Goal: Information Seeking & Learning: Learn about a topic

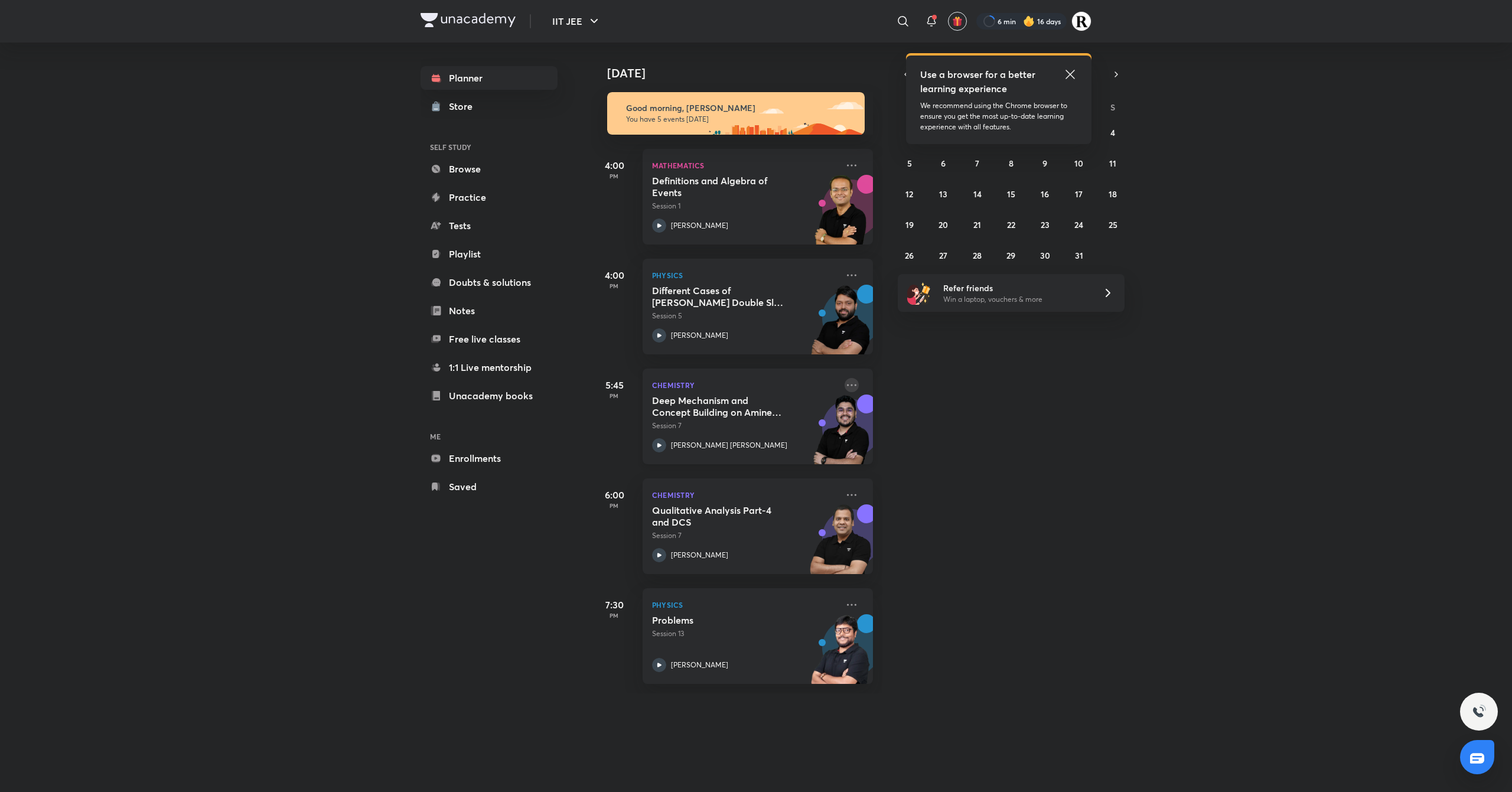
click at [845, 383] on icon at bounding box center [852, 385] width 14 height 14
click at [945, 439] on p "Go to course page" at bounding box center [931, 438] width 81 height 13
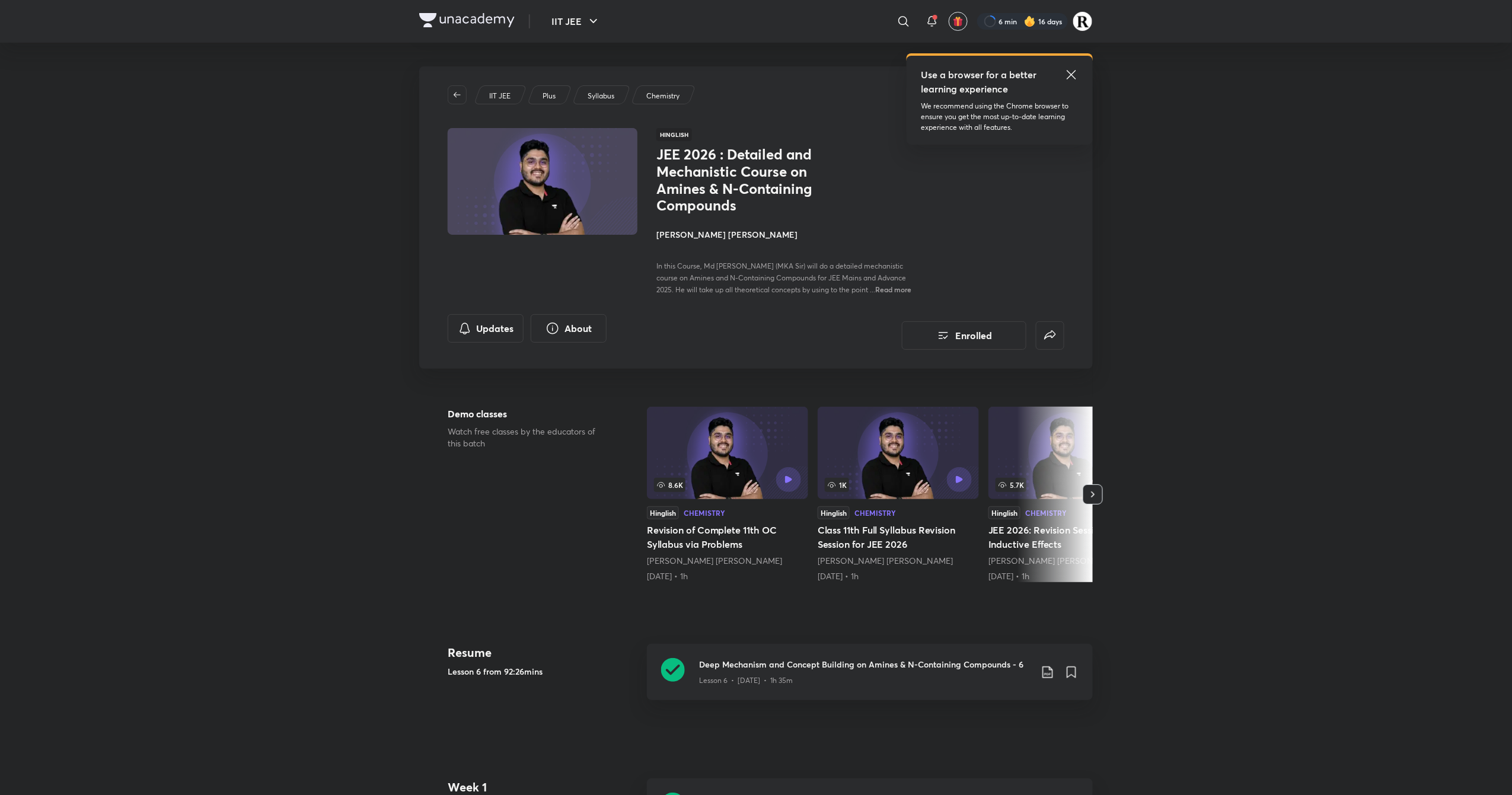
click at [676, 235] on h4 "[PERSON_NAME] [PERSON_NAME]" at bounding box center [789, 234] width 266 height 13
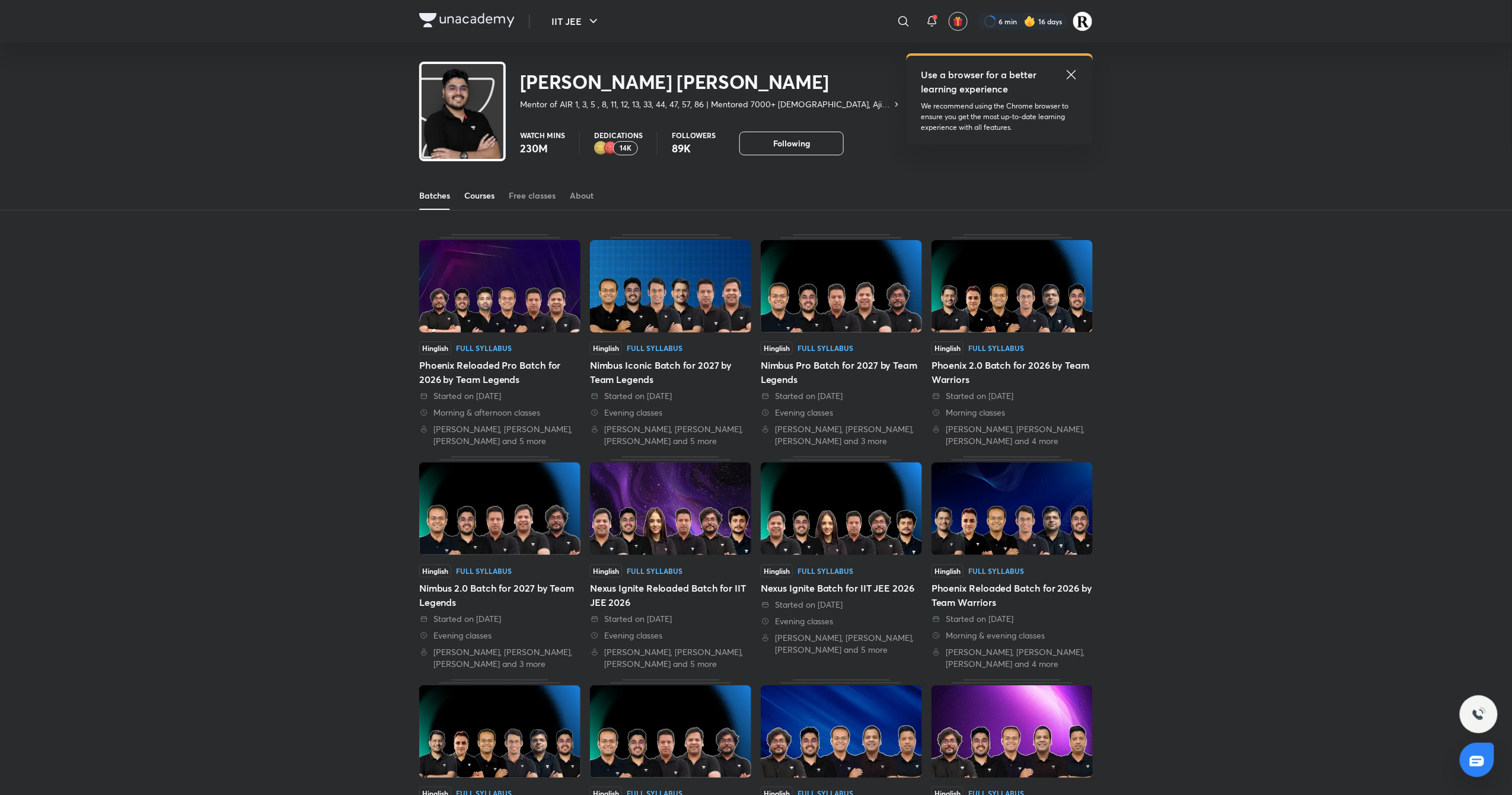
click at [473, 190] on div "Courses" at bounding box center [479, 196] width 30 height 12
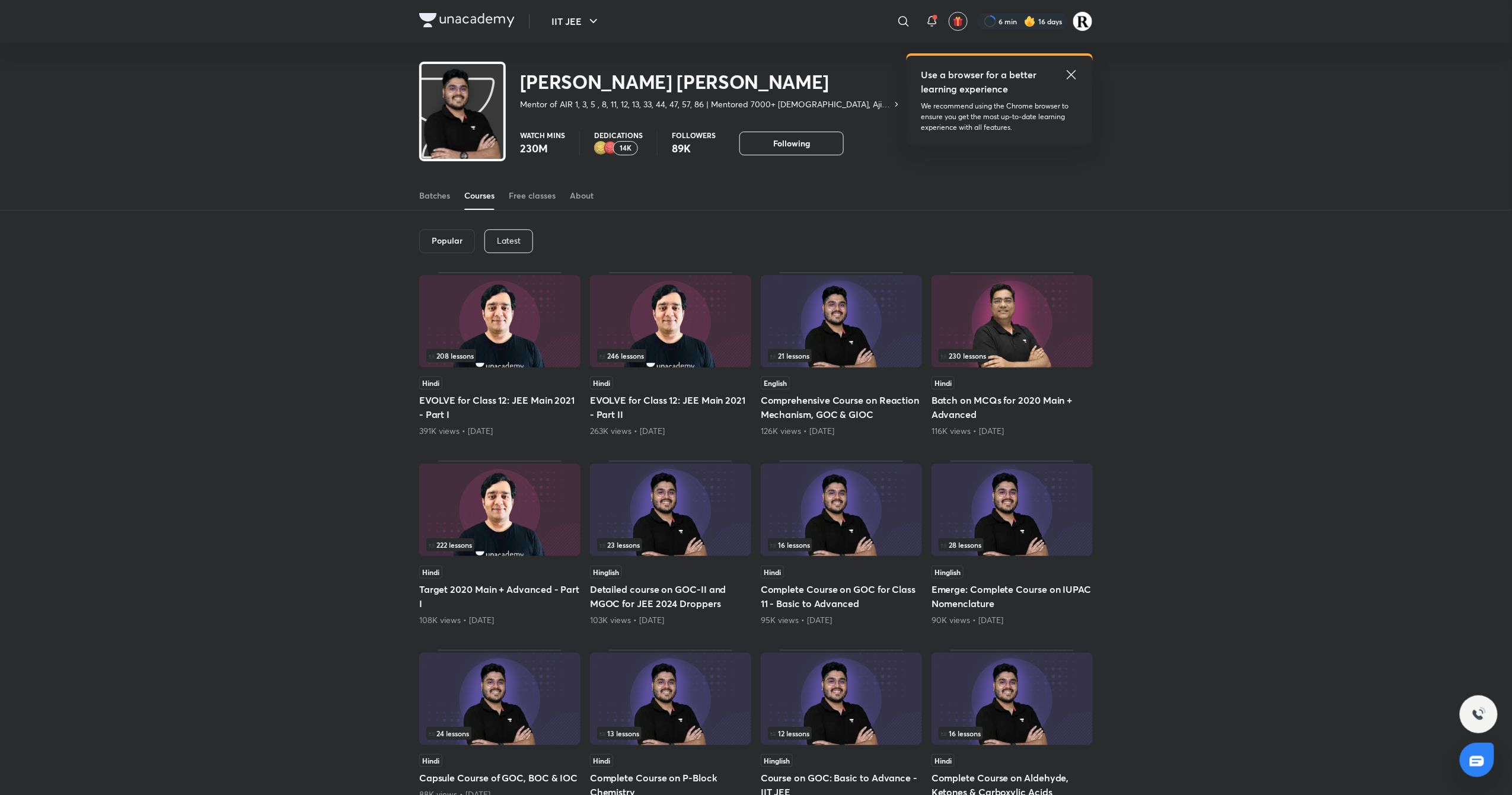
click at [518, 243] on p "Latest" at bounding box center [508, 241] width 24 height 10
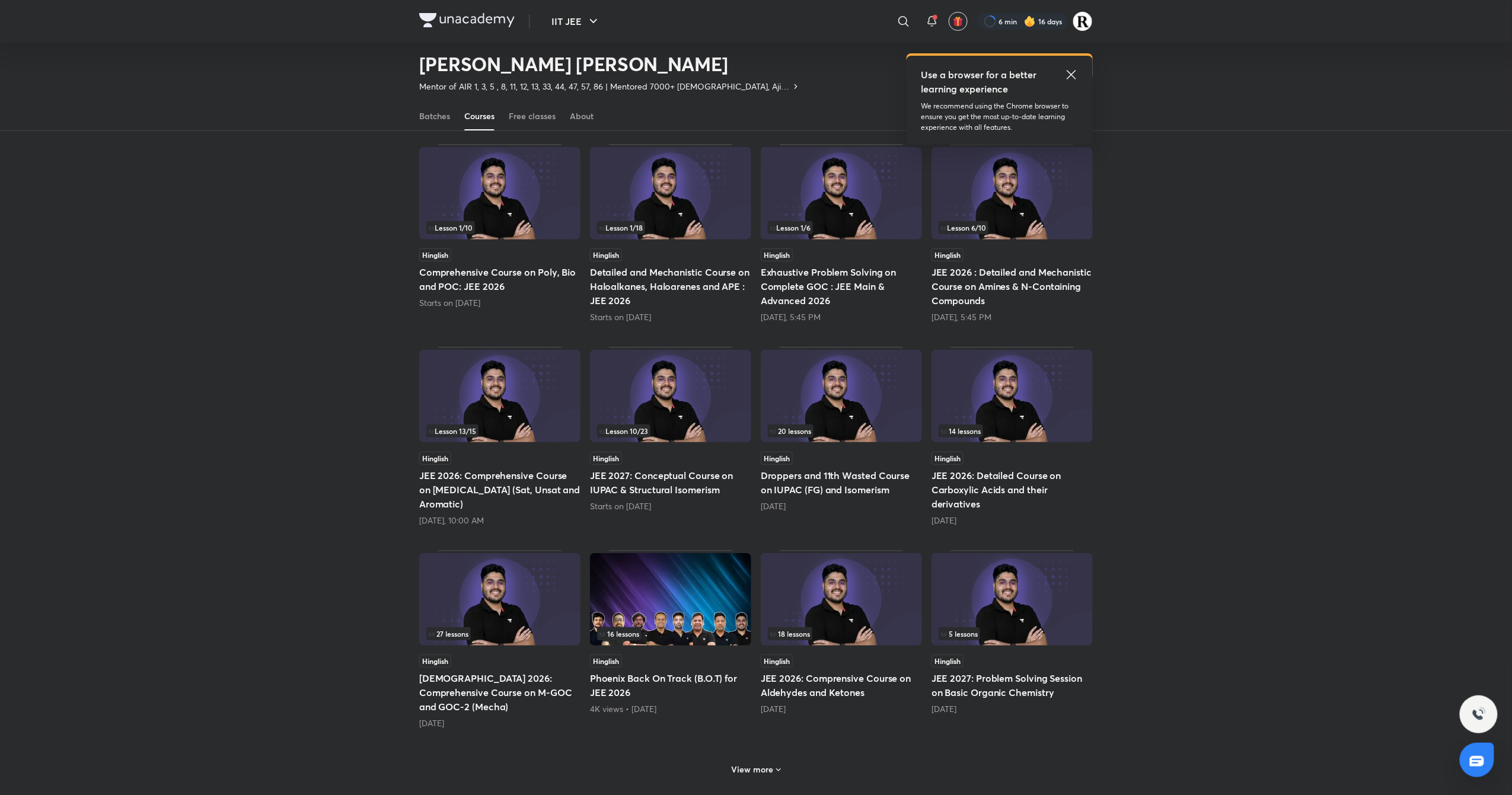
scroll to position [93, 0]
click at [764, 763] on h6 "View more" at bounding box center [753, 769] width 42 height 12
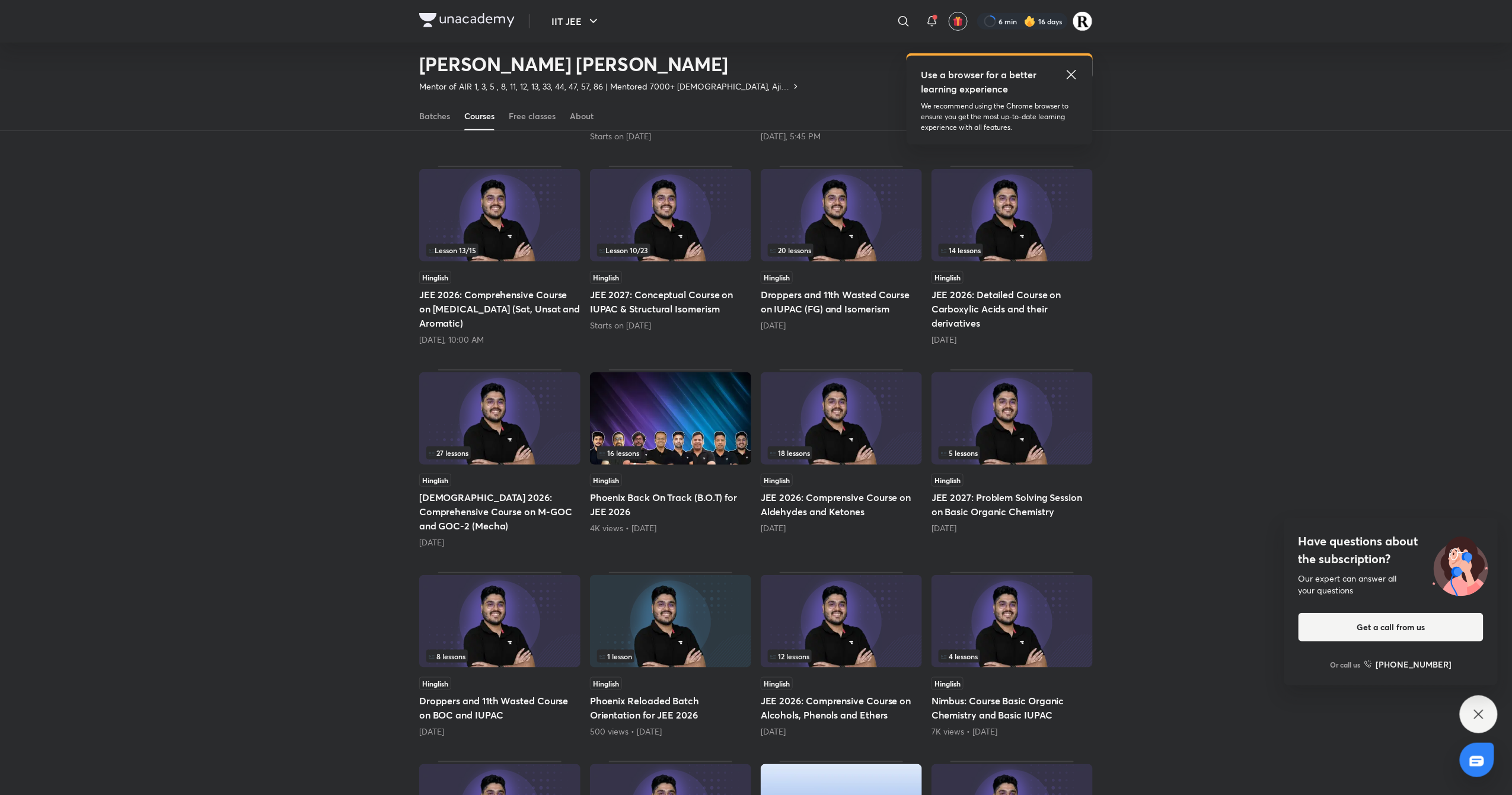
scroll to position [274, 0]
click at [867, 442] on img at bounding box center [841, 417] width 162 height 93
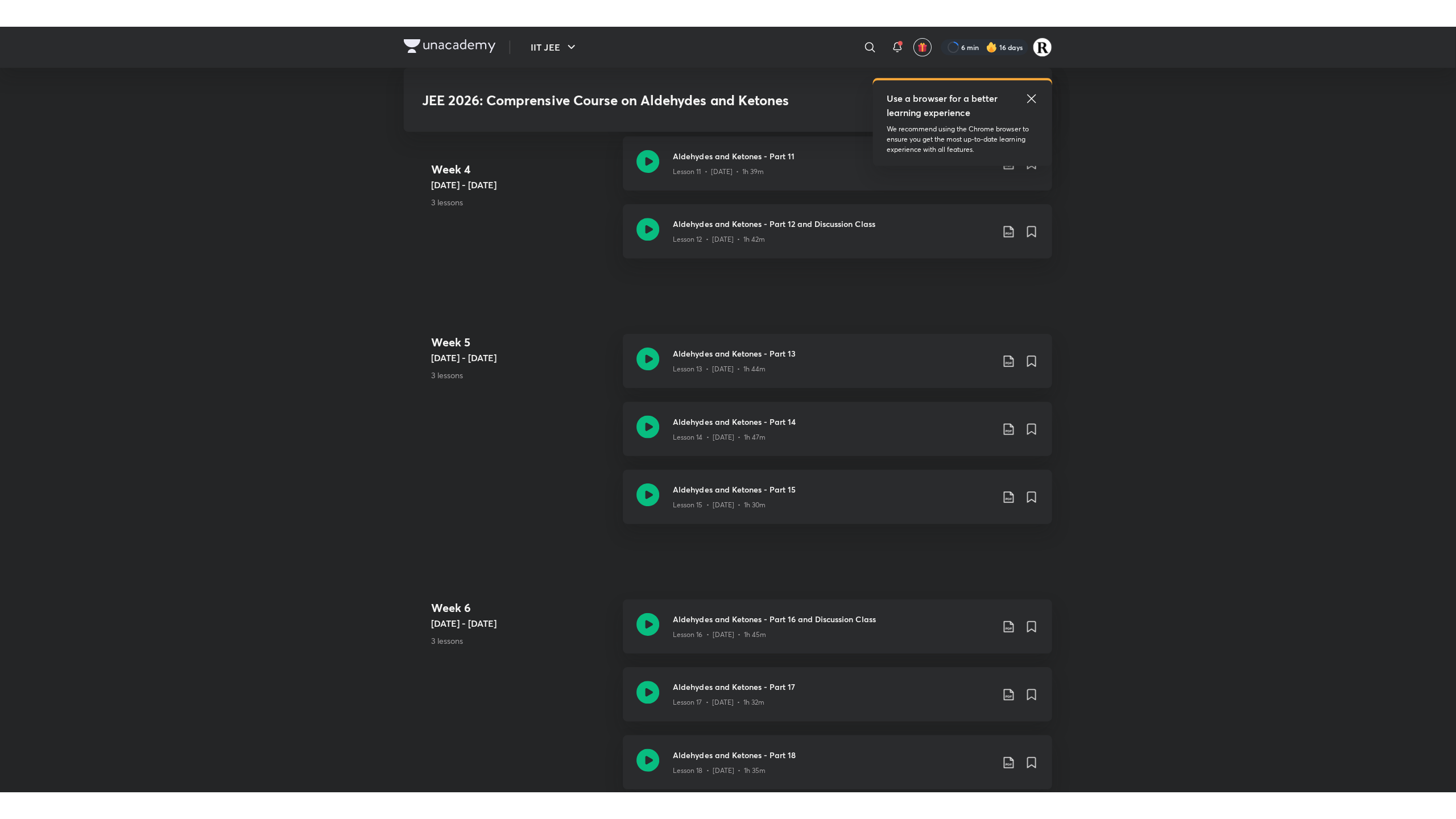
scroll to position [1549, 0]
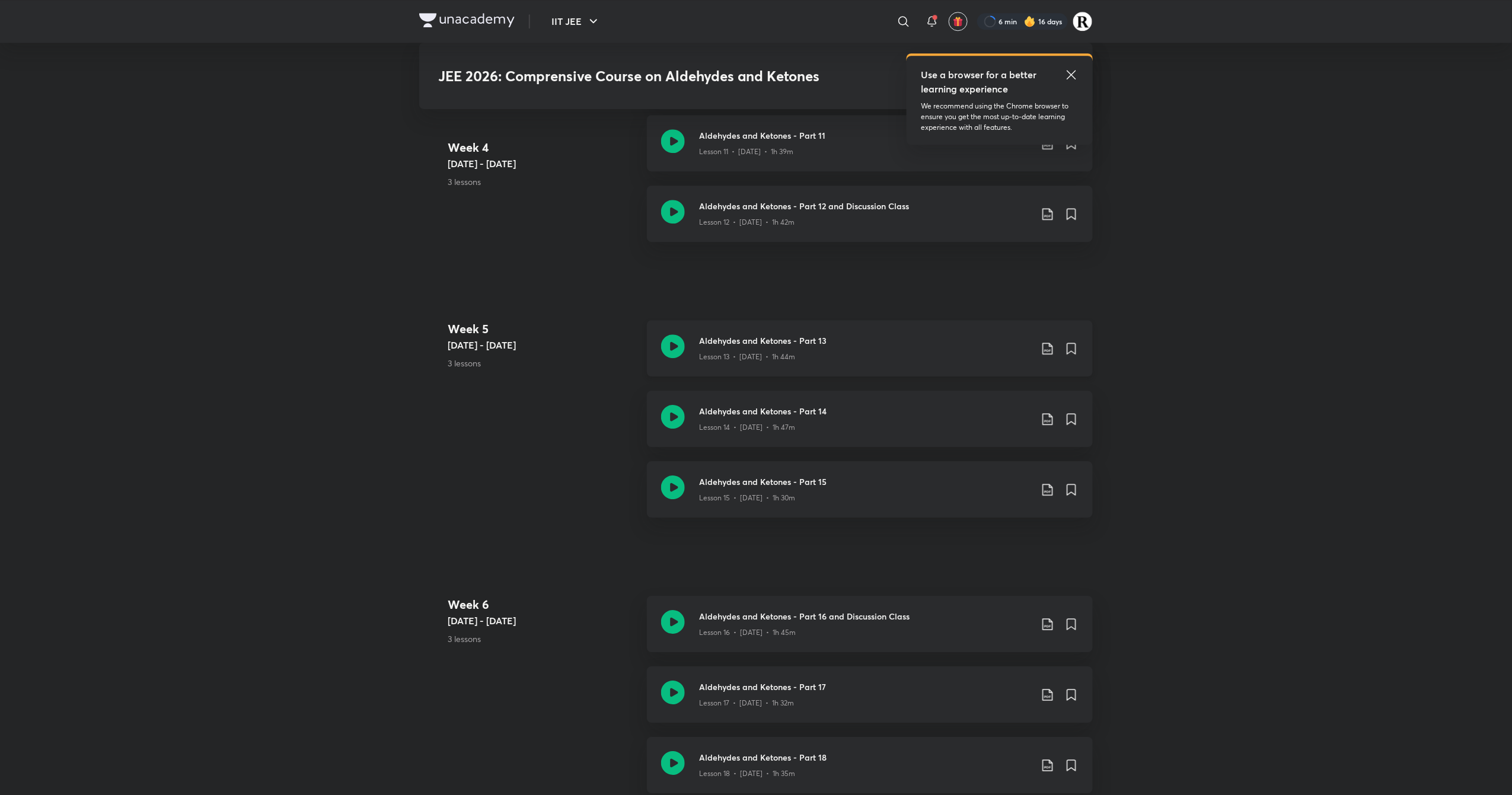
click at [671, 344] on icon at bounding box center [673, 346] width 24 height 24
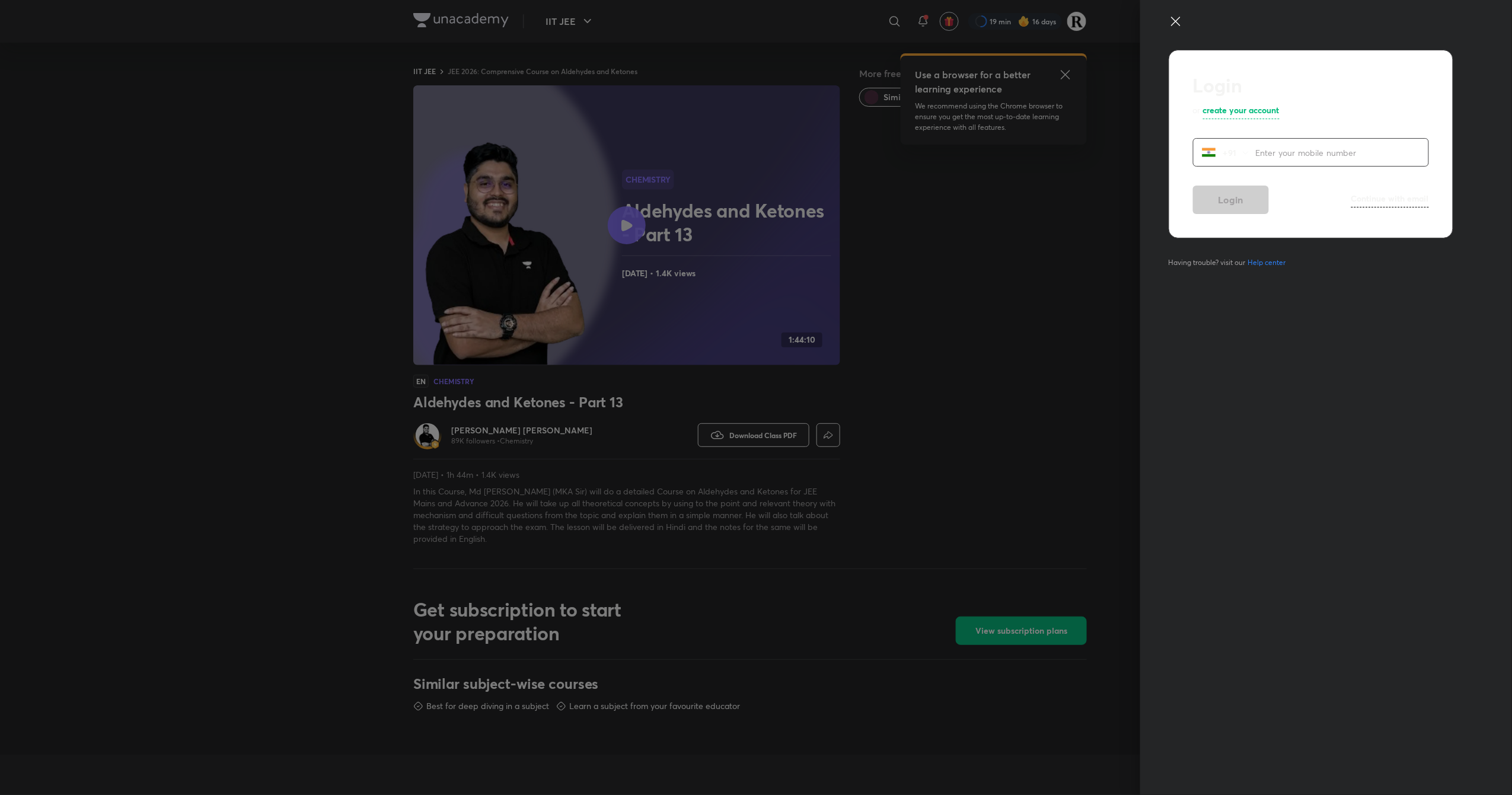
click at [1179, 24] on icon at bounding box center [1175, 21] width 9 height 9
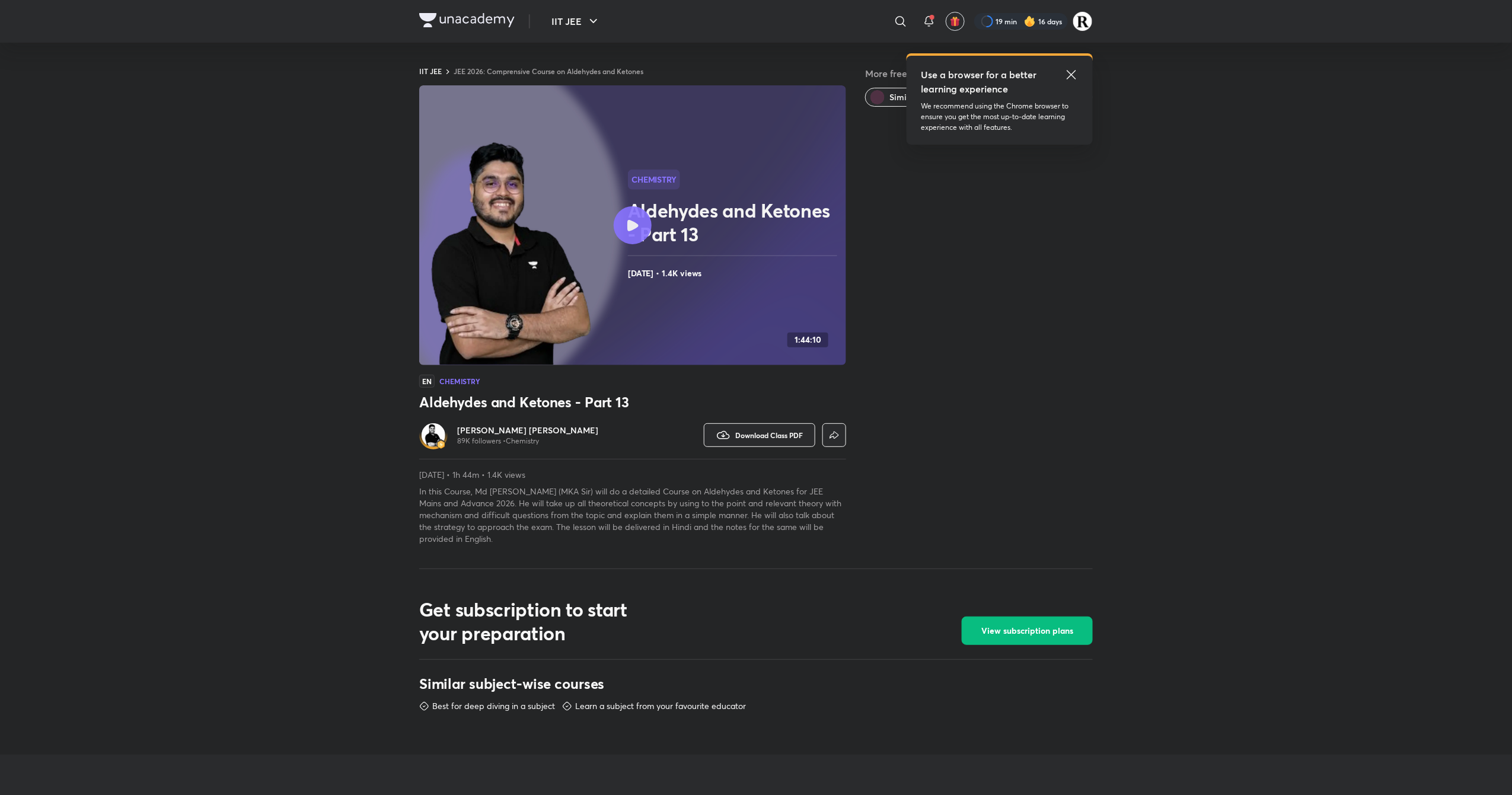
click at [650, 227] on div at bounding box center [632, 225] width 38 height 38
click at [587, 427] on div "Mohammad Kashif Alam 89K followers • Chemistry" at bounding box center [526, 435] width 214 height 28
click at [699, 261] on div "Chemistry Aldehydes and Ketones - Part 13 Jul 30, 2025 • 1.4K views" at bounding box center [735, 225] width 214 height 111
click at [638, 220] on icon at bounding box center [633, 226] width 11 height 11
